Goal: Information Seeking & Learning: Learn about a topic

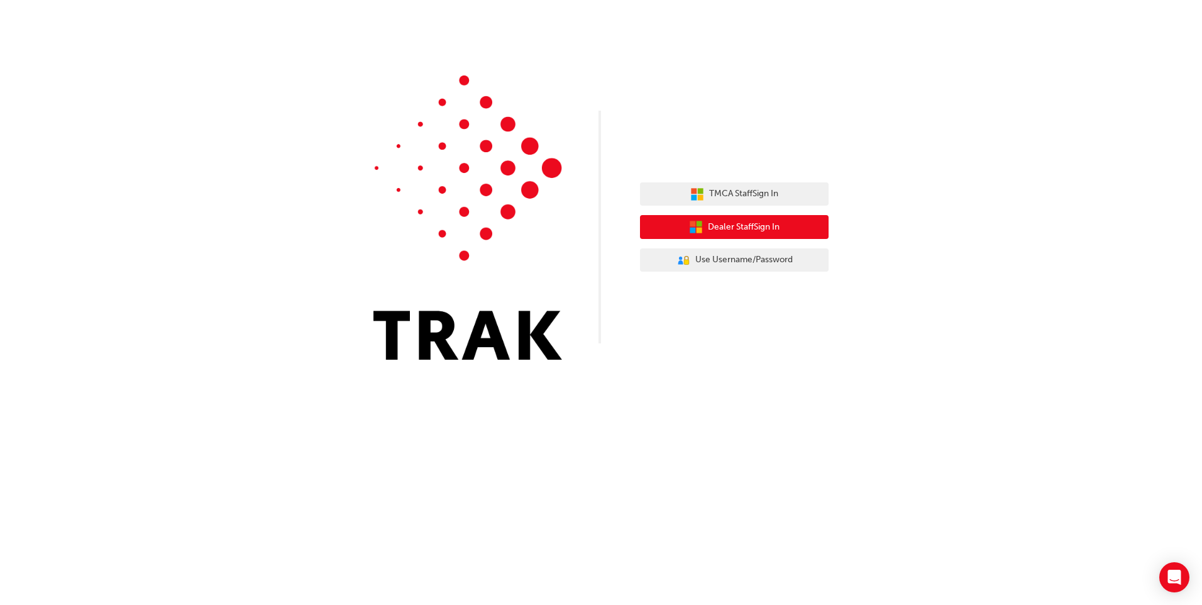
click at [719, 229] on span "Dealer Staff Sign In" at bounding box center [744, 227] width 72 height 14
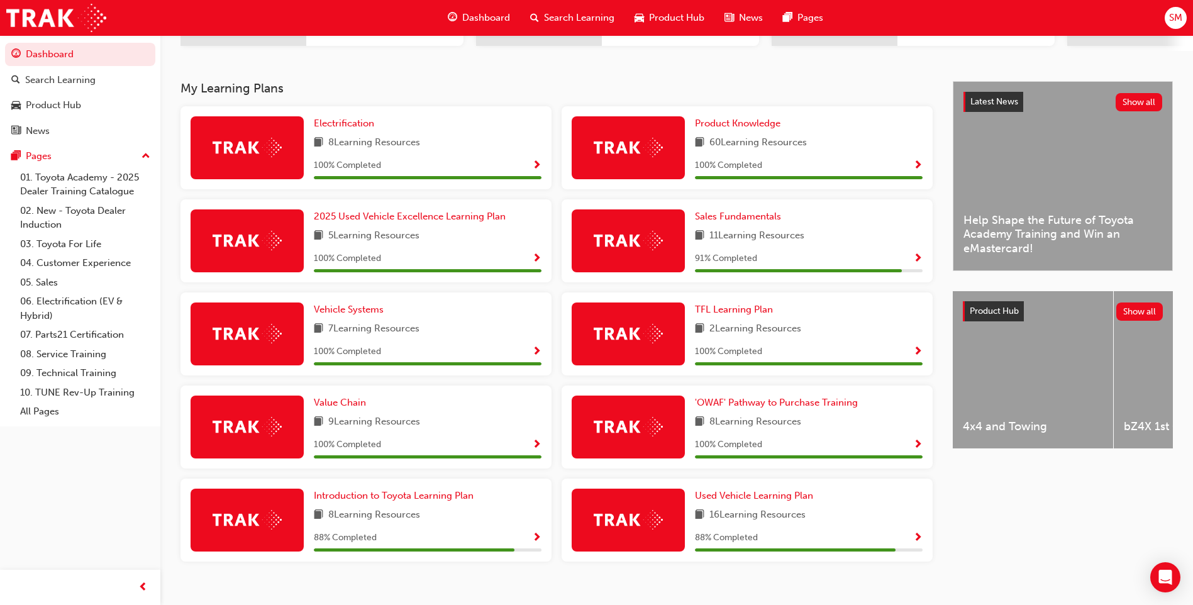
scroll to position [262, 0]
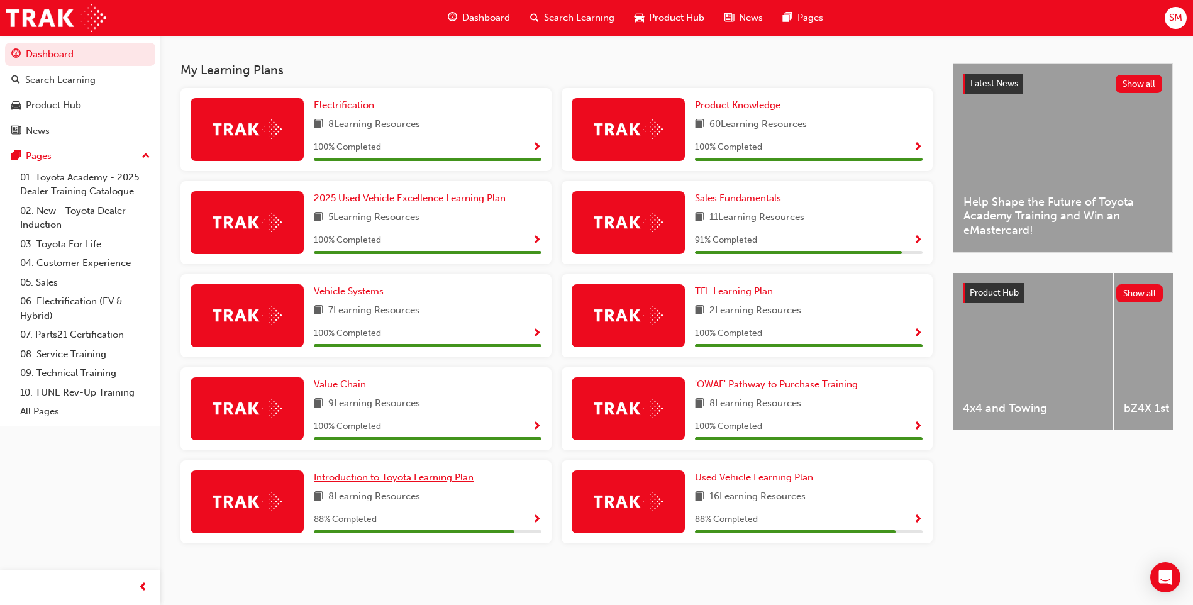
click at [387, 479] on span "Introduction to Toyota Learning Plan" at bounding box center [394, 477] width 160 height 11
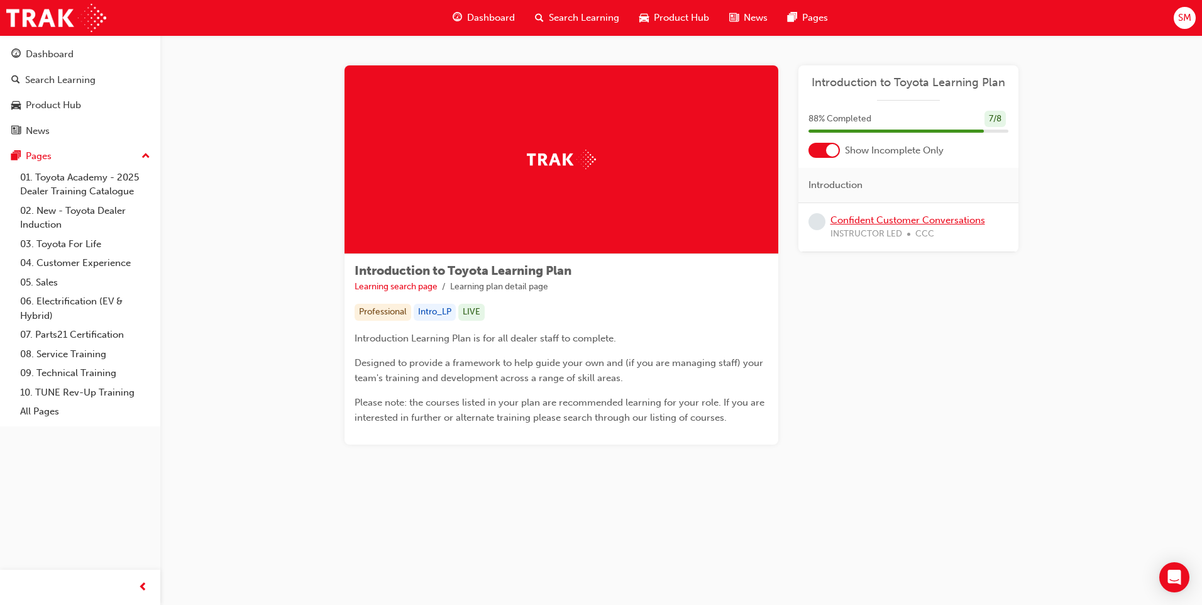
click at [906, 219] on link "Confident Customer Conversations" at bounding box center [908, 219] width 155 height 11
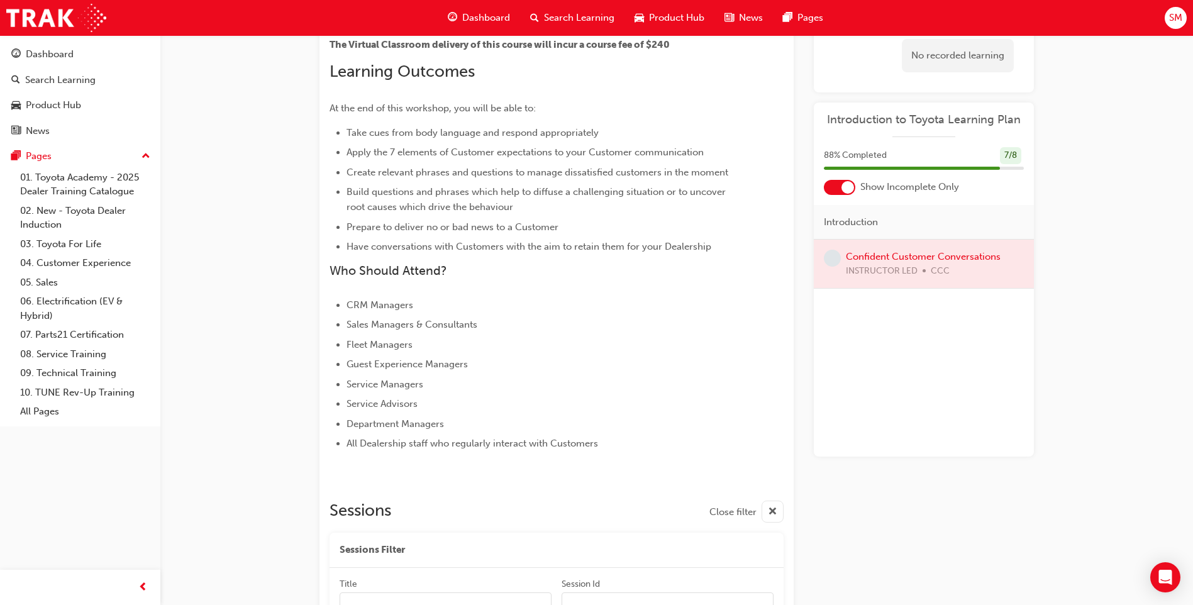
scroll to position [325, 0]
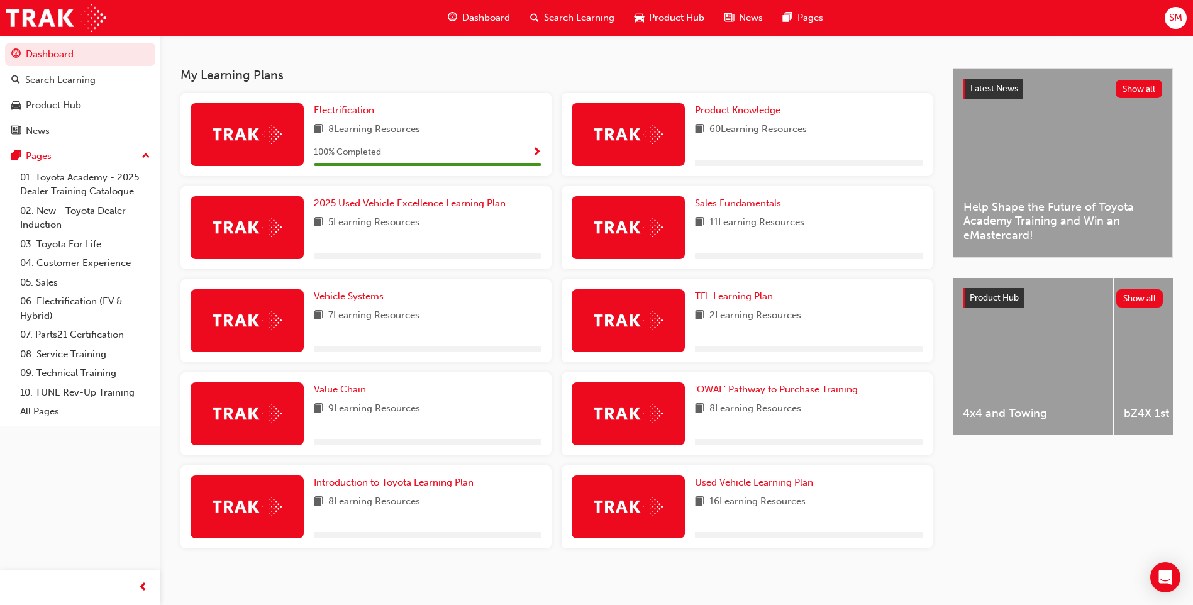
scroll to position [262, 0]
